Goal: Navigation & Orientation: Find specific page/section

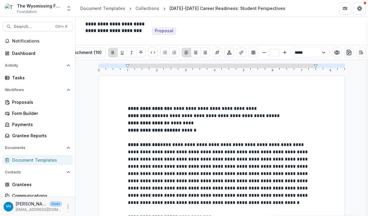
click at [358, 134] on div "**********" at bounding box center [221, 138] width 292 height 156
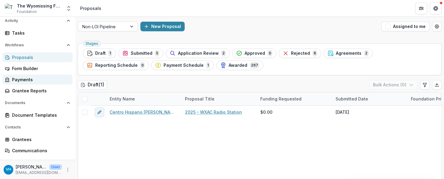
scroll to position [45, 0]
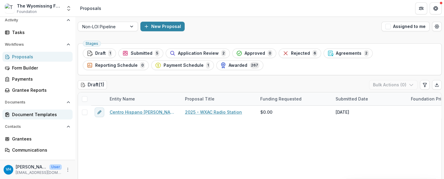
click at [27, 115] on div "Document Templates" at bounding box center [40, 115] width 56 height 6
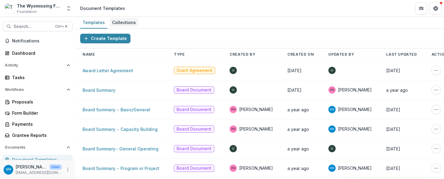
click at [123, 18] on div "Collections" at bounding box center [124, 22] width 29 height 9
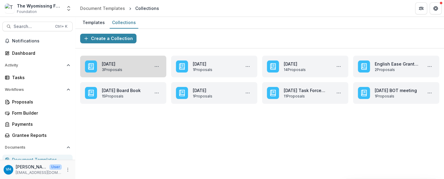
click at [122, 67] on link "October 2025" at bounding box center [124, 64] width 45 height 6
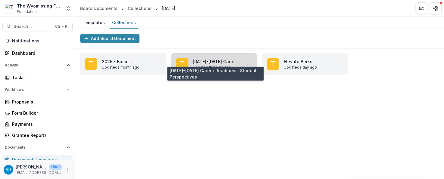
click at [221, 59] on link "[DATE]-[DATE] Career Readiness: Student Perspectives" at bounding box center [215, 61] width 45 height 6
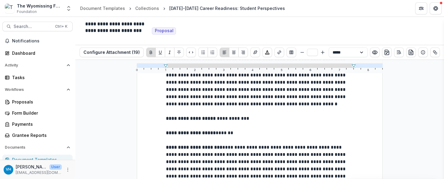
scroll to position [98, 0]
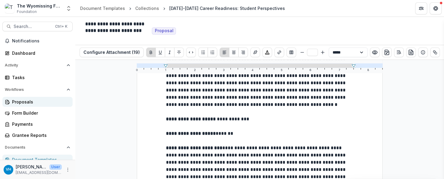
click at [41, 101] on div "Proposals" at bounding box center [40, 102] width 56 height 6
